Goal: Information Seeking & Learning: Compare options

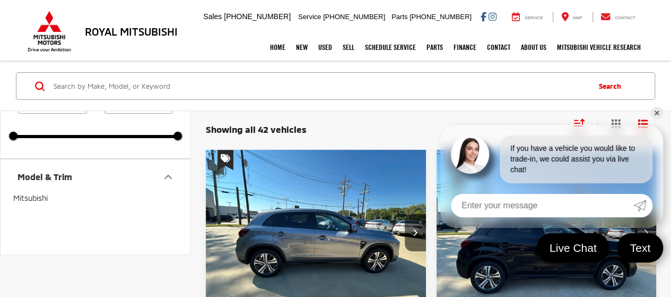
click at [43, 197] on span "Mitsubishi" at bounding box center [30, 197] width 34 height 9
click at [83, 200] on div "Mitsubishi" at bounding box center [95, 229] width 164 height 71
click at [656, 115] on link "✕" at bounding box center [656, 113] width 13 height 13
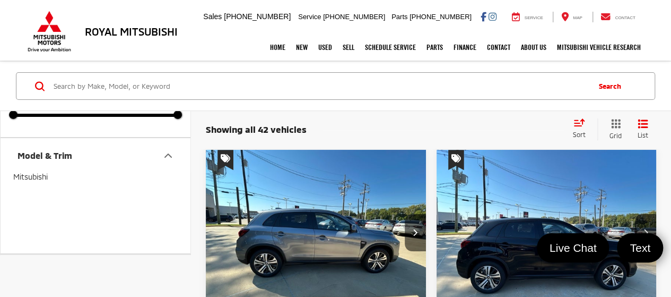
scroll to position [106, 0]
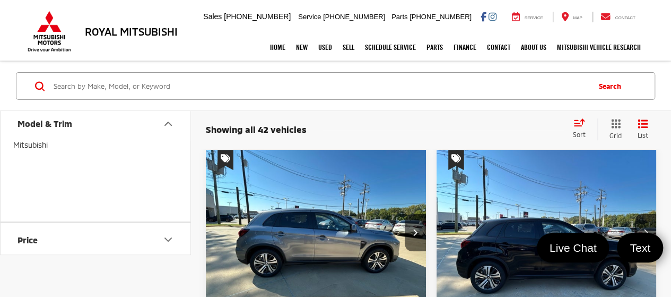
click at [170, 120] on icon "Model & Trim" at bounding box center [168, 123] width 13 height 13
click at [167, 192] on icon "Body Type" at bounding box center [168, 194] width 13 height 13
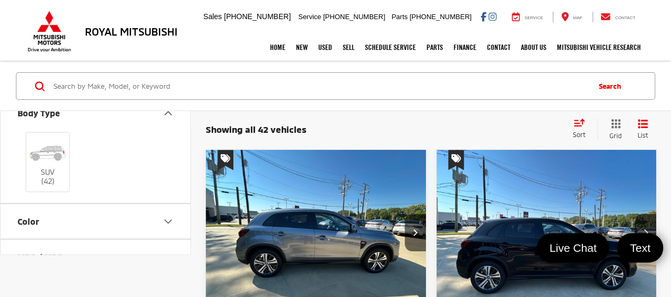
scroll to position [212, 0]
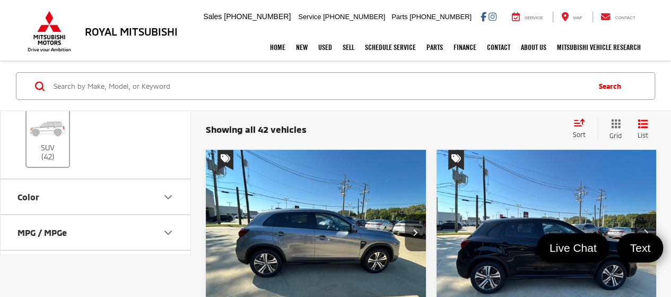
click at [50, 142] on label "SUV (42)" at bounding box center [48, 138] width 43 height 48
click at [0, 0] on input "SUV (42)" at bounding box center [0, 0] width 0 height 0
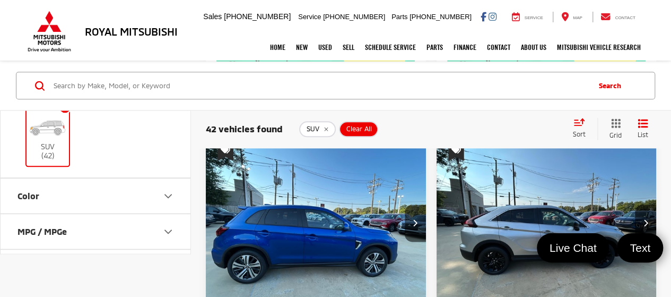
scroll to position [584, 0]
click at [168, 196] on icon "Color" at bounding box center [168, 195] width 6 height 3
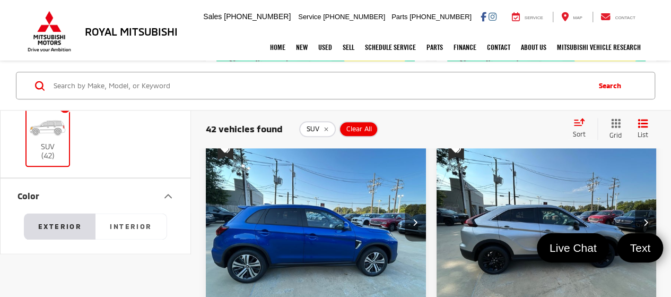
click at [198, 85] on input "Search by Make, Model, or Keyword" at bounding box center [321, 85] width 536 height 25
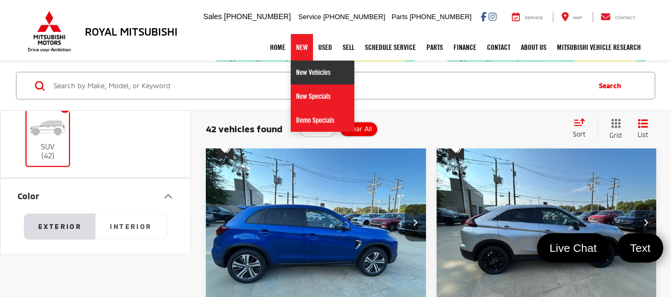
click at [299, 74] on link "New Vehicles" at bounding box center [323, 72] width 64 height 24
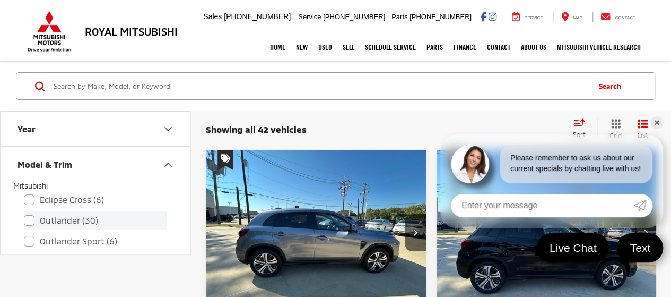
click at [30, 220] on label "Outlander (30)" at bounding box center [95, 220] width 143 height 19
click at [24, 214] on input "Outlander (30)" at bounding box center [24, 213] width 1 height 1
checkbox input "true"
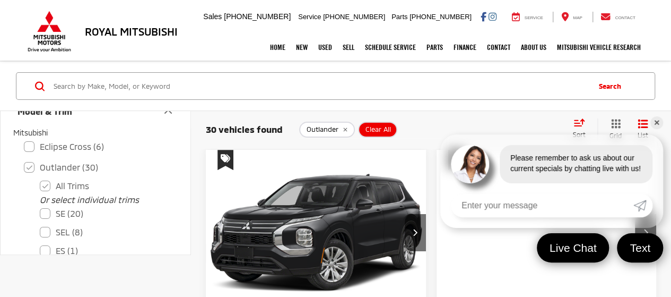
scroll to position [106, 0]
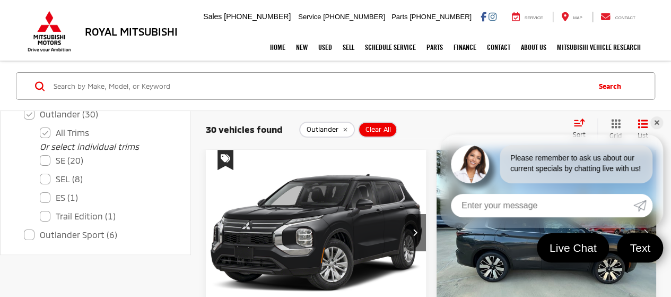
click at [654, 123] on link "✕" at bounding box center [656, 122] width 13 height 13
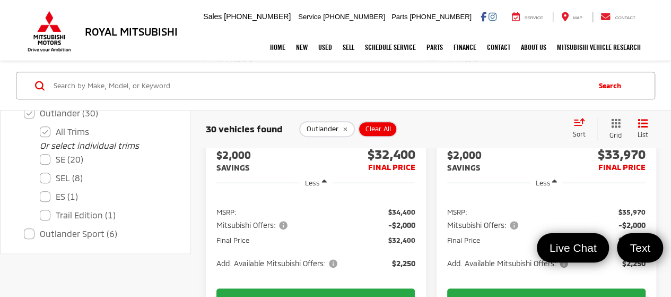
scroll to position [371, 0]
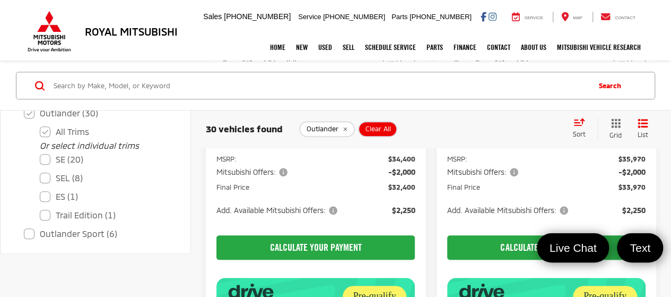
click at [563, 205] on span "Add. Available Mitsubishi Offers:" at bounding box center [508, 210] width 123 height 11
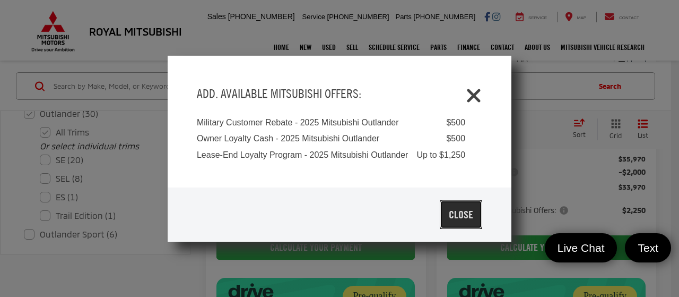
click at [459, 211] on button "Close" at bounding box center [461, 214] width 42 height 29
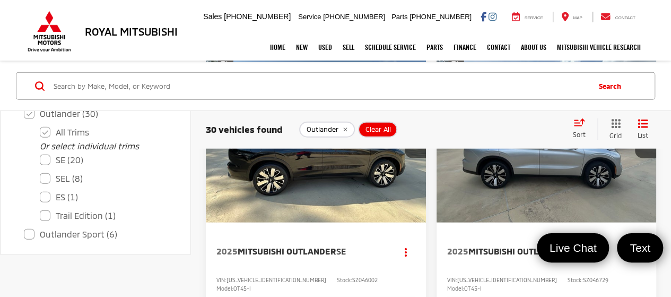
scroll to position [1379, 0]
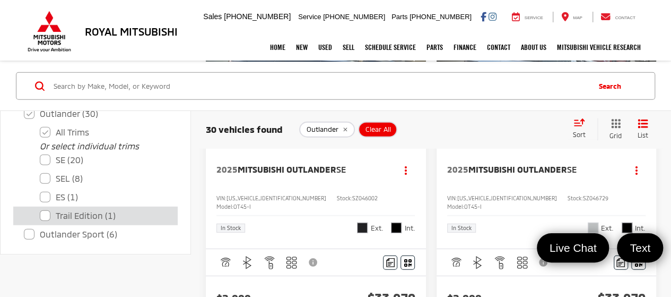
click at [40, 216] on label "Trail Edition (1)" at bounding box center [103, 215] width 127 height 19
click at [40, 209] on Edition "Trail Edition (1)" at bounding box center [40, 208] width 1 height 1
checkbox Edition "true"
checkbox input "false"
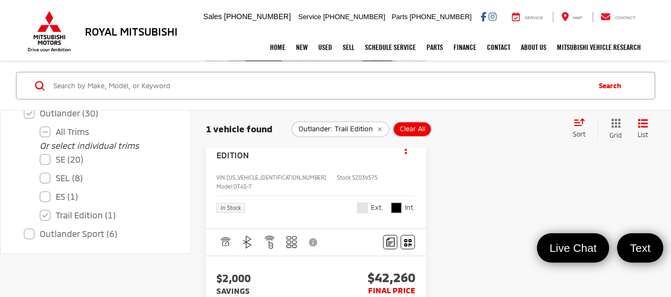
scroll to position [212, 0]
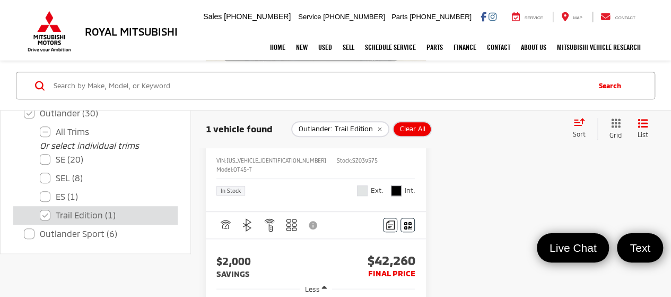
click at [42, 212] on label "Trail Edition (1)" at bounding box center [103, 215] width 127 height 19
click at [40, 209] on Edition "Trail Edition (1)" at bounding box center [40, 208] width 1 height 1
checkbox Edition "false"
checkbox input "false"
checkbox input "true"
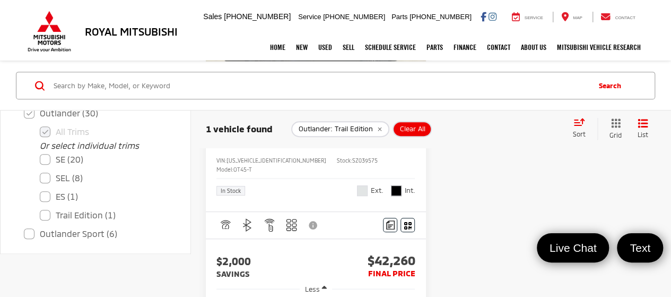
checkbox input "true"
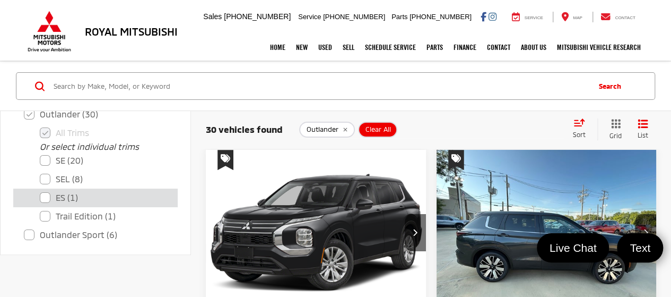
click at [47, 199] on label "ES (1)" at bounding box center [103, 197] width 127 height 19
click at [40, 191] on input "ES (1)" at bounding box center [40, 190] width 1 height 1
checkbox input "true"
checkbox input "false"
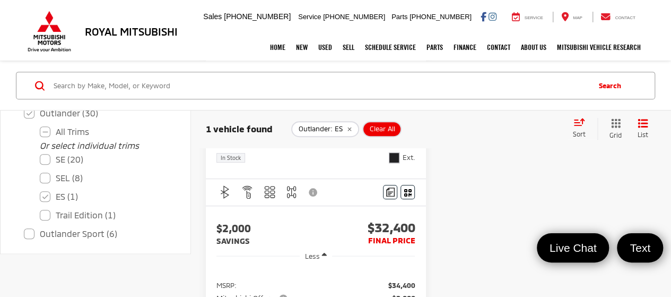
scroll to position [265, 0]
